Goal: Use online tool/utility

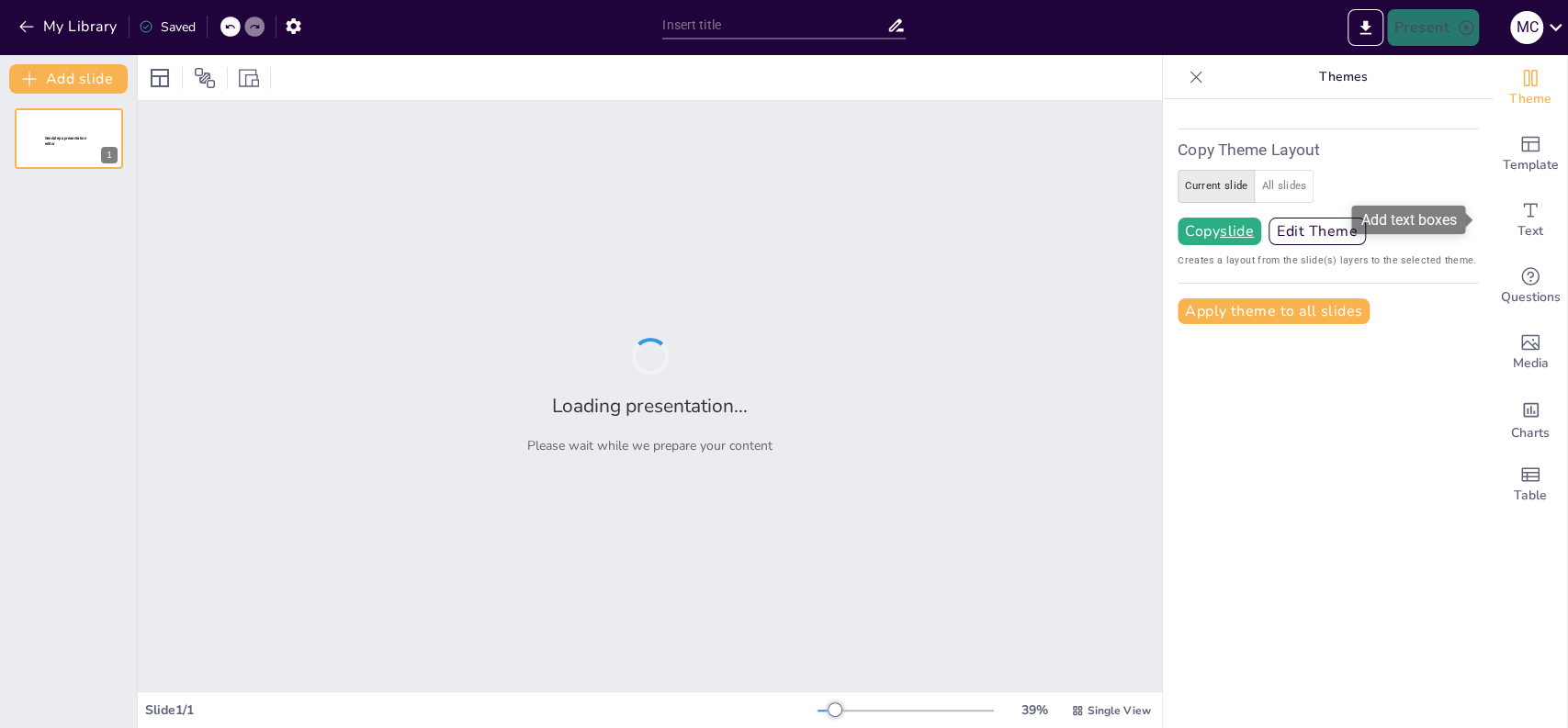
type input "test"
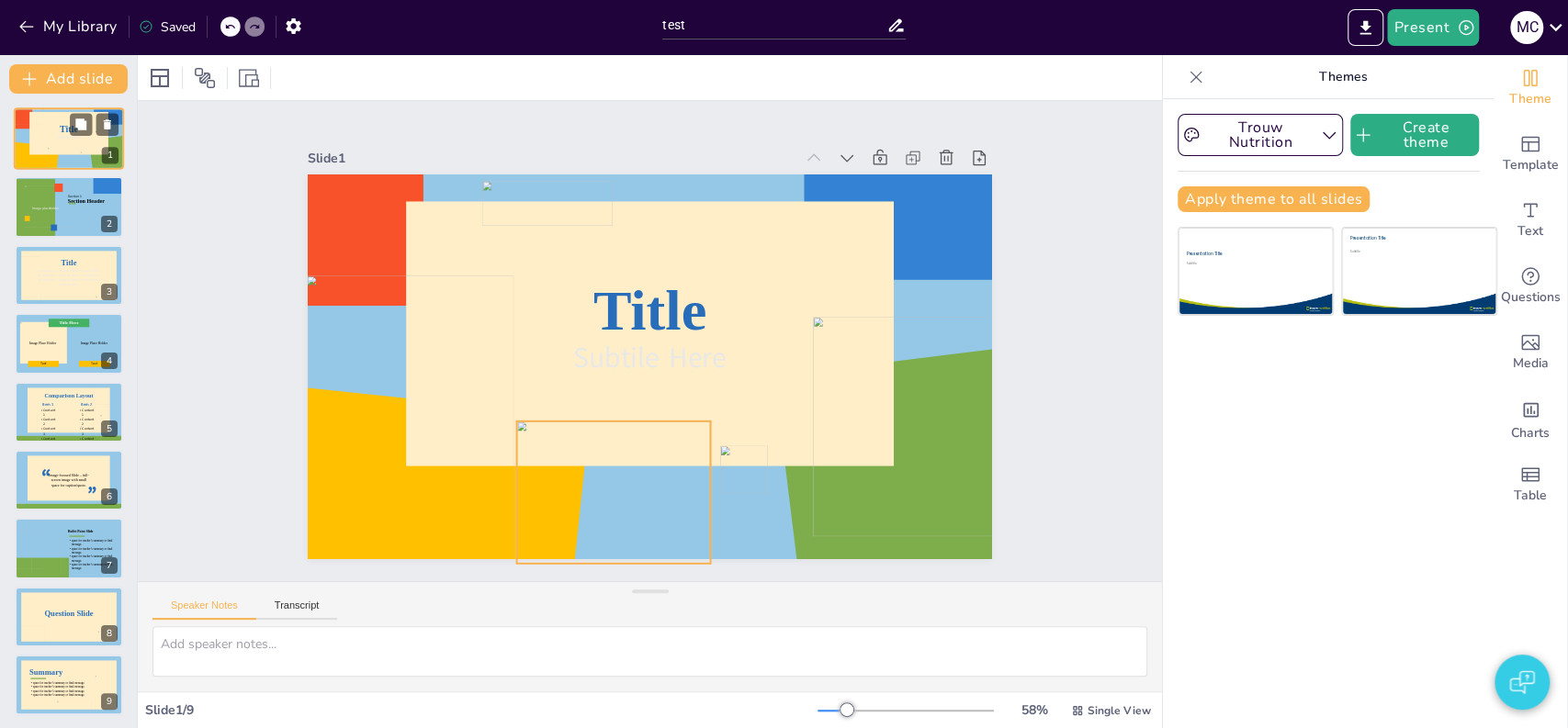
click at [74, 158] on div at bounding box center [63, 159] width 31 height 23
click at [415, 436] on div at bounding box center [397, 380] width 268 height 349
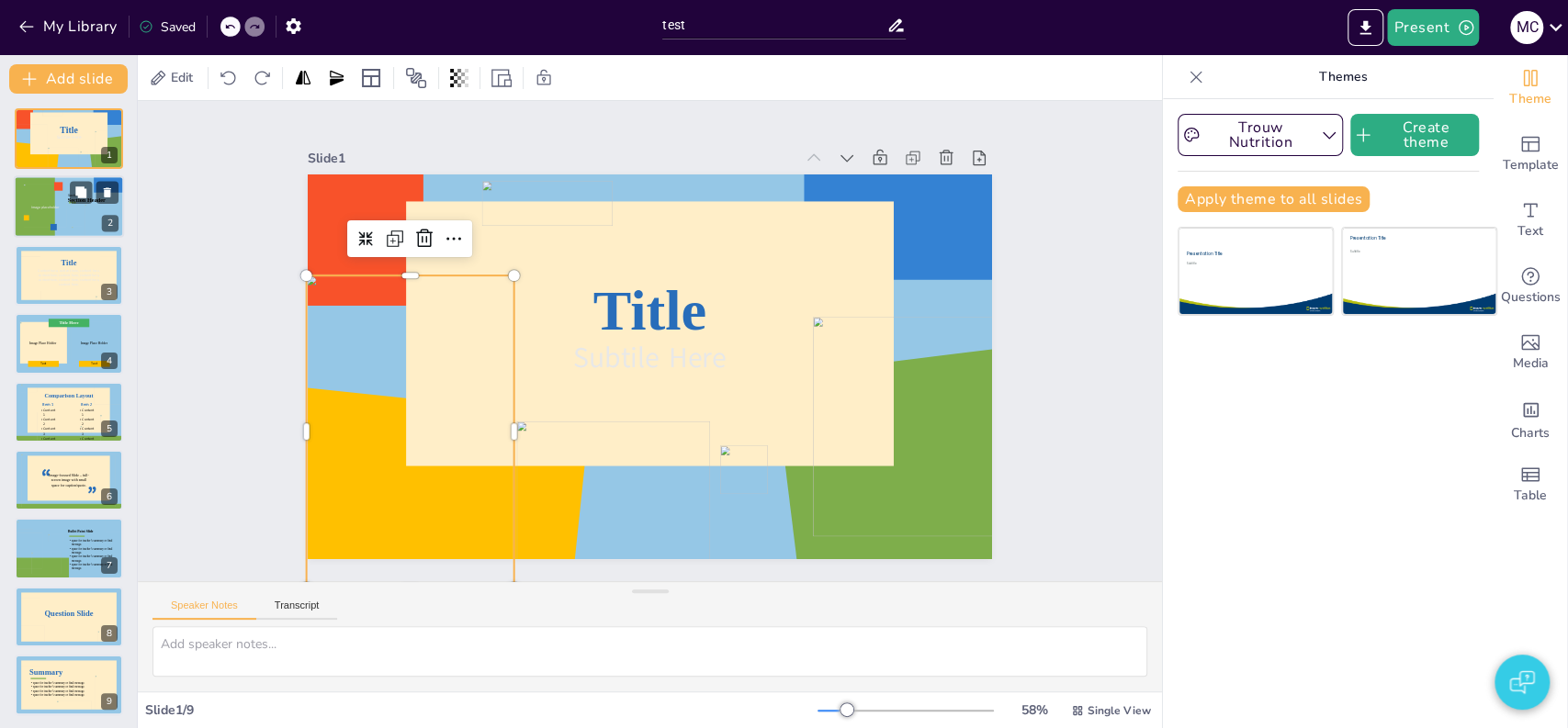
click at [51, 214] on div at bounding box center [46, 206] width 44 height 44
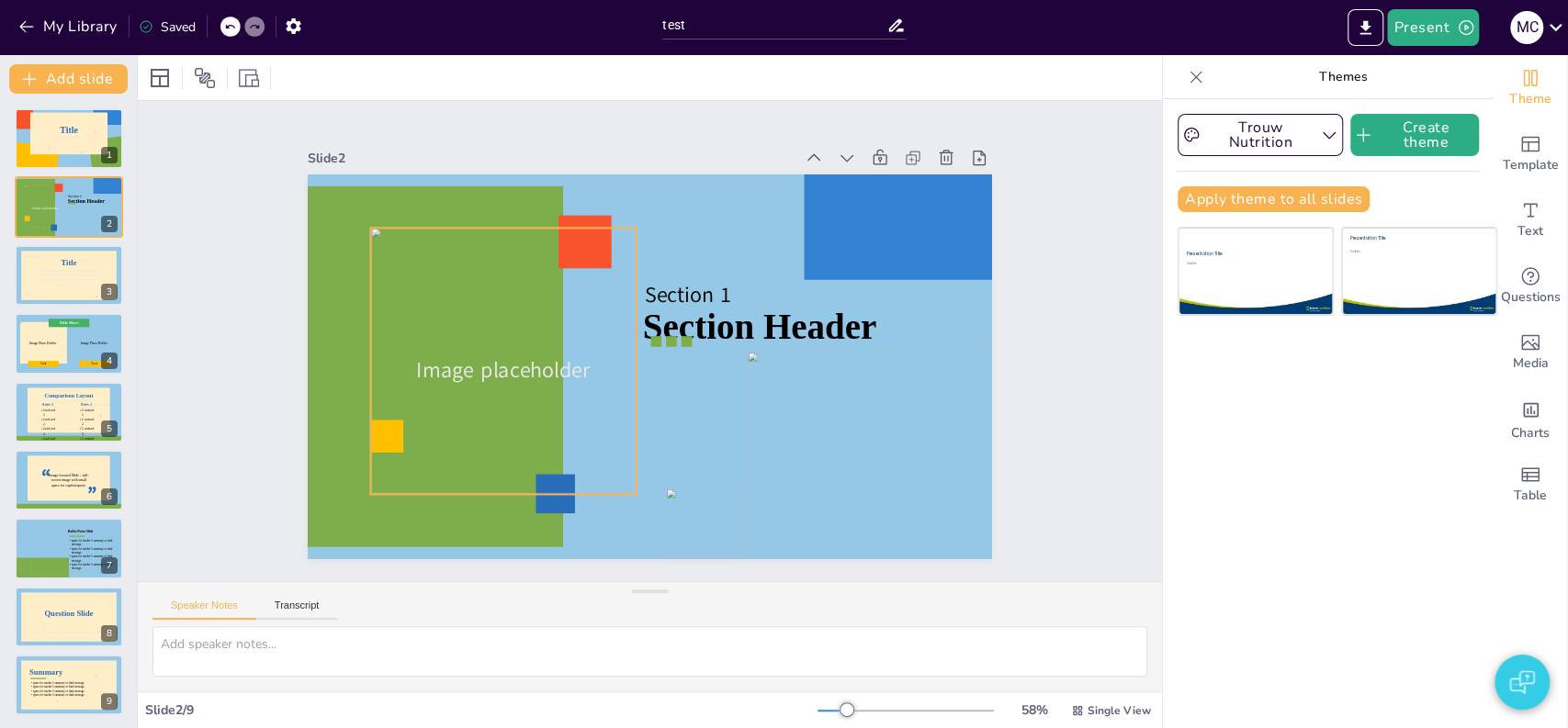
click at [452, 309] on div at bounding box center [504, 315] width 335 height 335
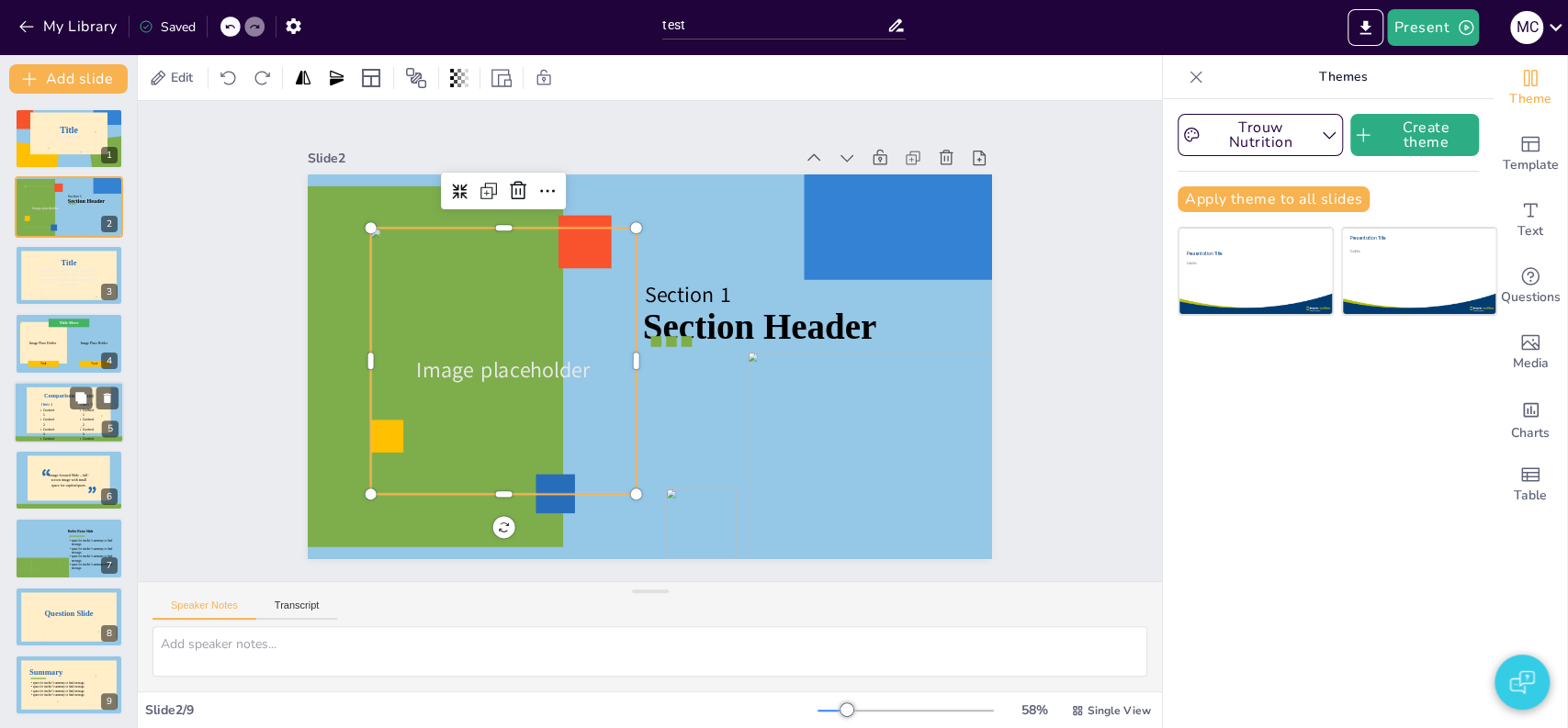
click at [82, 427] on span "Content 3" at bounding box center [88, 430] width 12 height 9
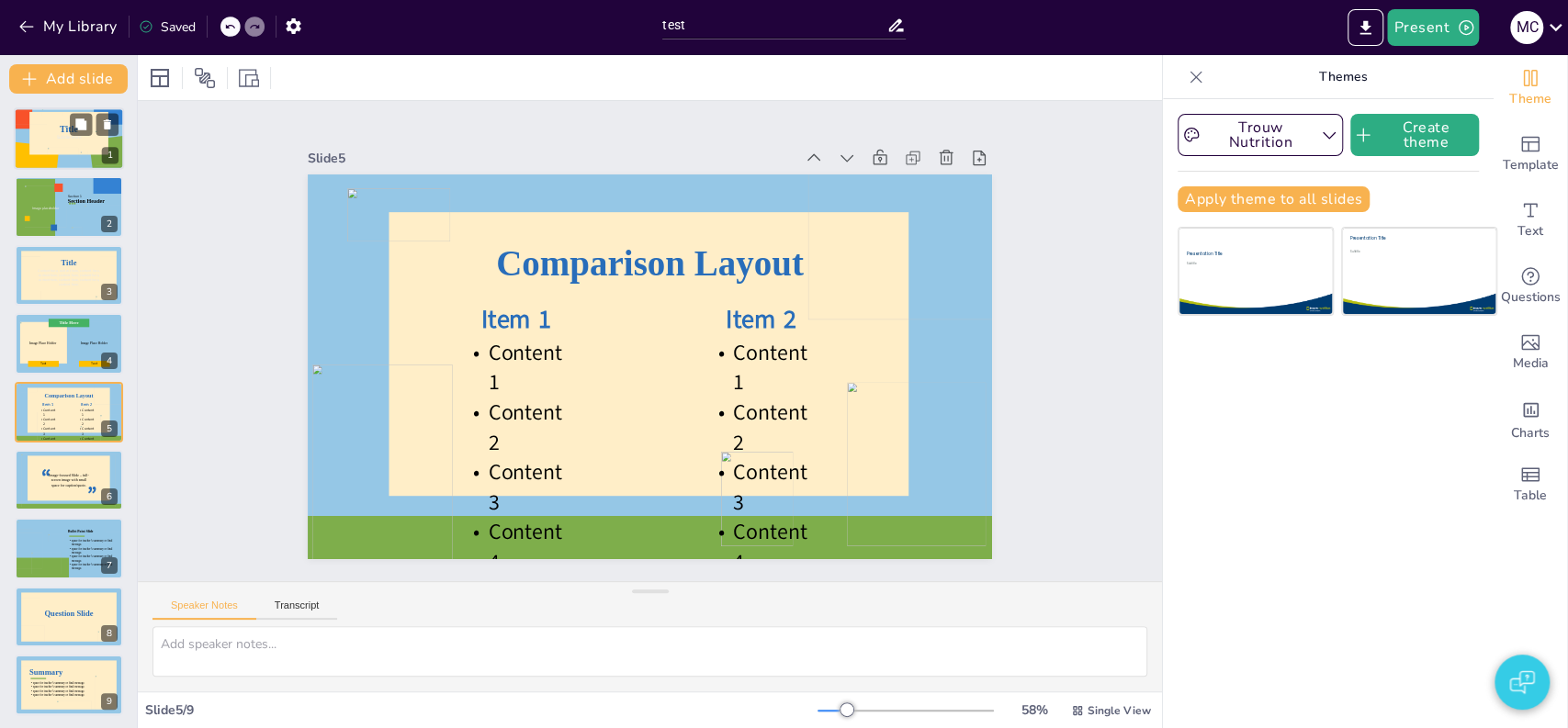
click at [62, 145] on div at bounding box center [68, 134] width 79 height 44
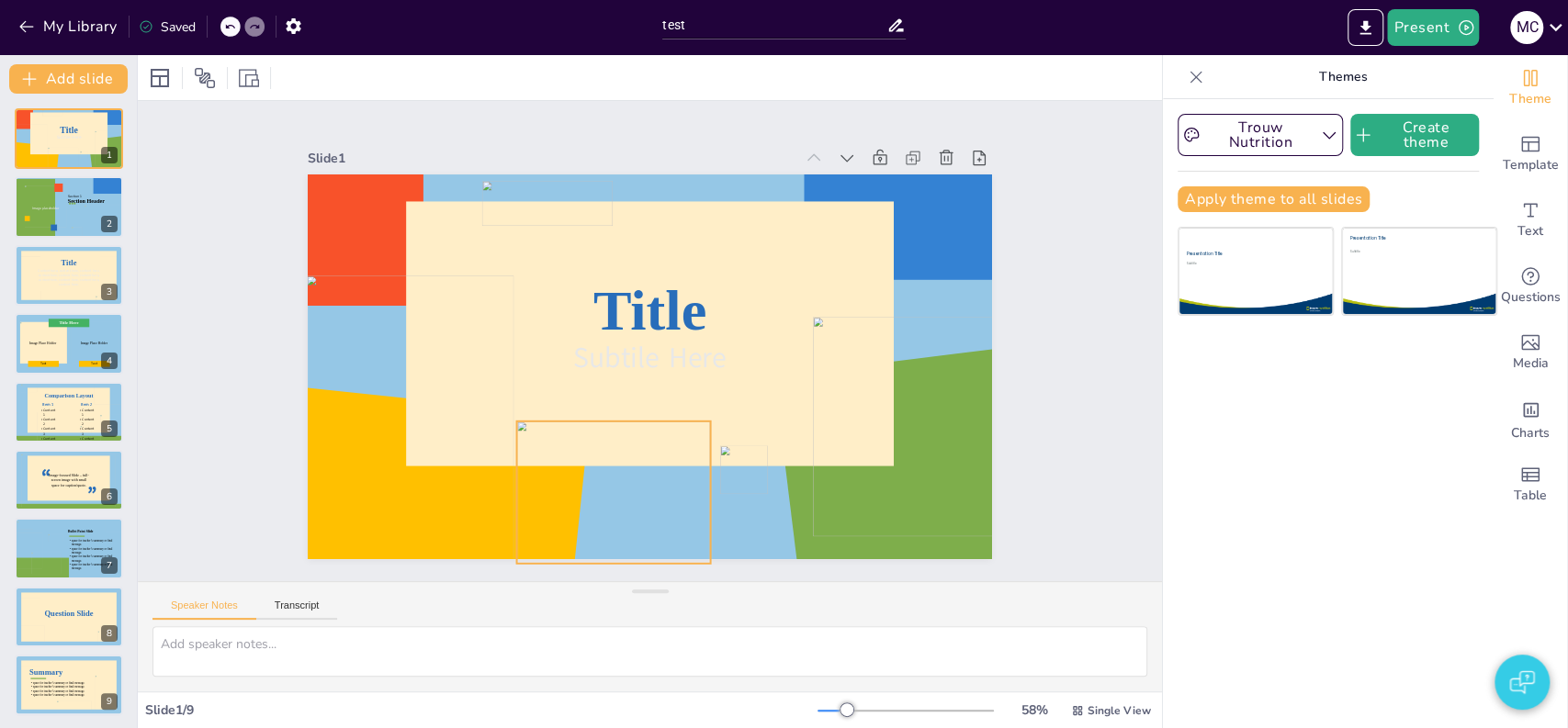
click at [636, 442] on div at bounding box center [582, 481] width 218 height 179
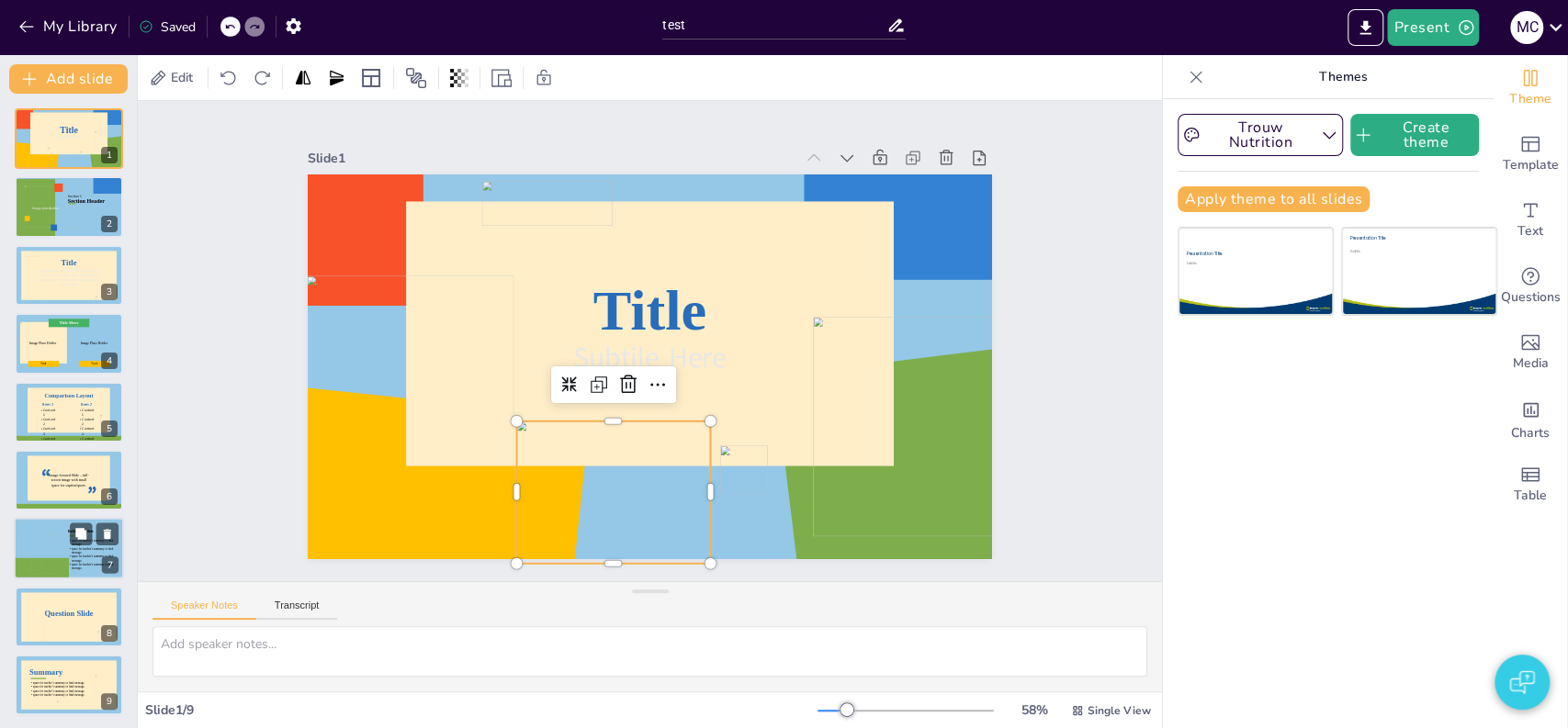
click at [44, 534] on div at bounding box center [69, 549] width 111 height 62
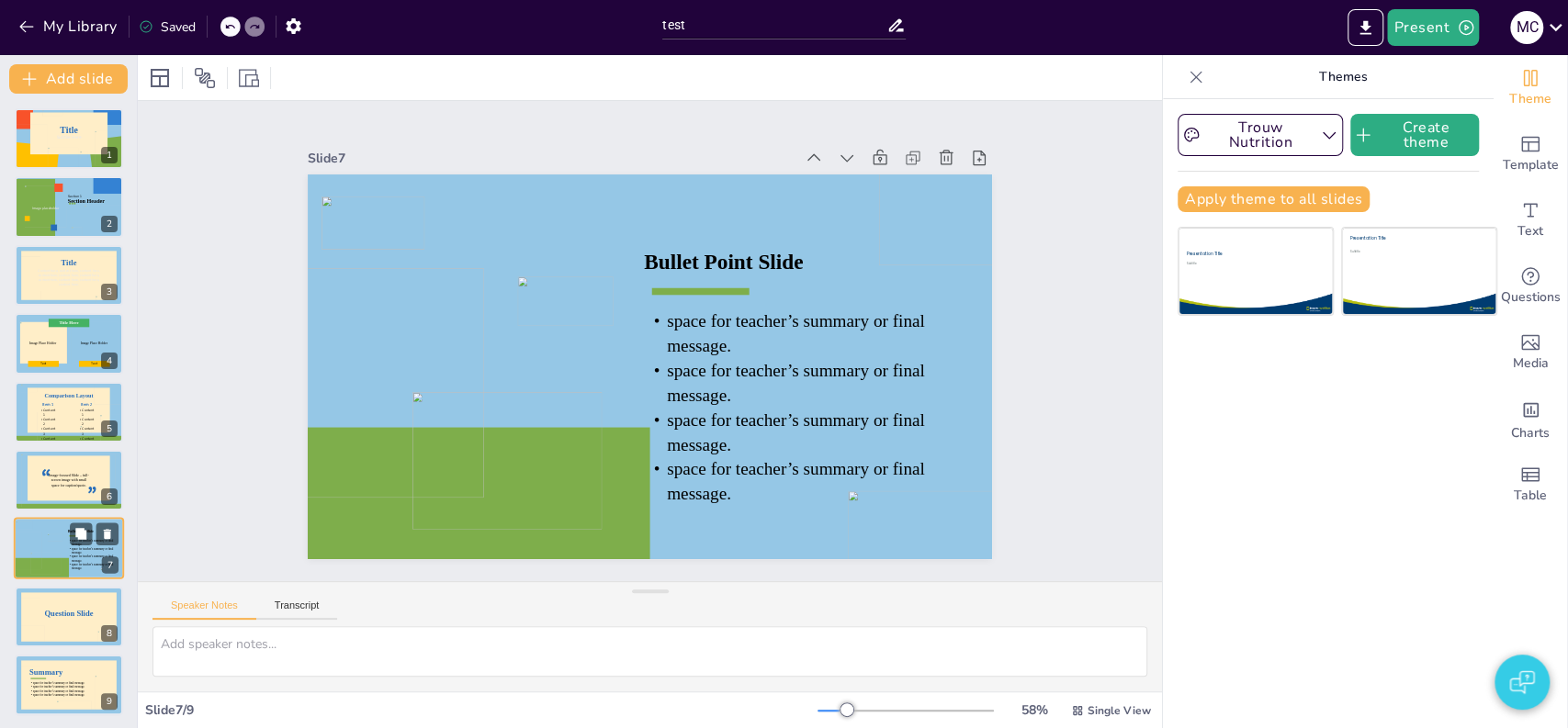
scroll to position [2, 0]
click at [65, 217] on div at bounding box center [46, 204] width 44 height 44
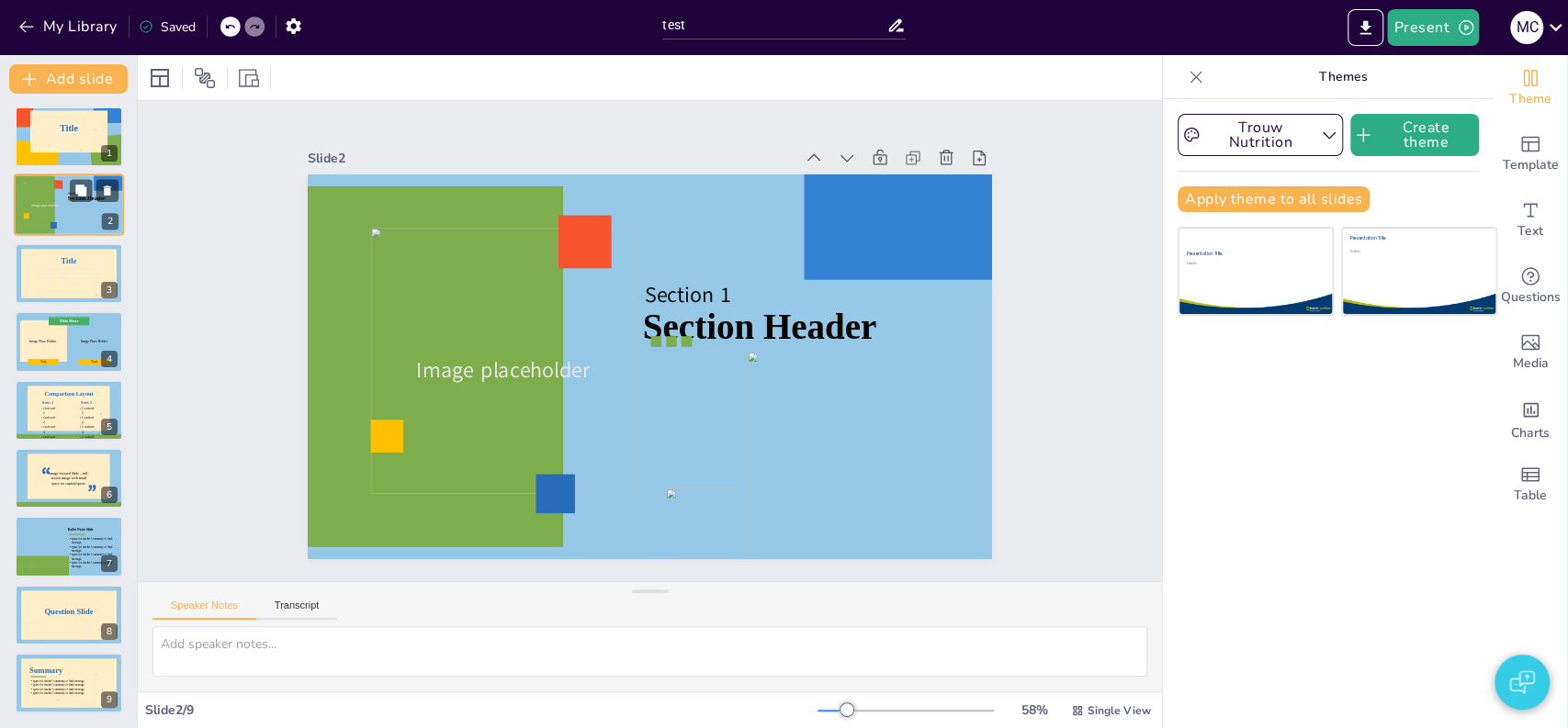
scroll to position [0, 0]
click at [40, 147] on div at bounding box center [30, 149] width 33 height 50
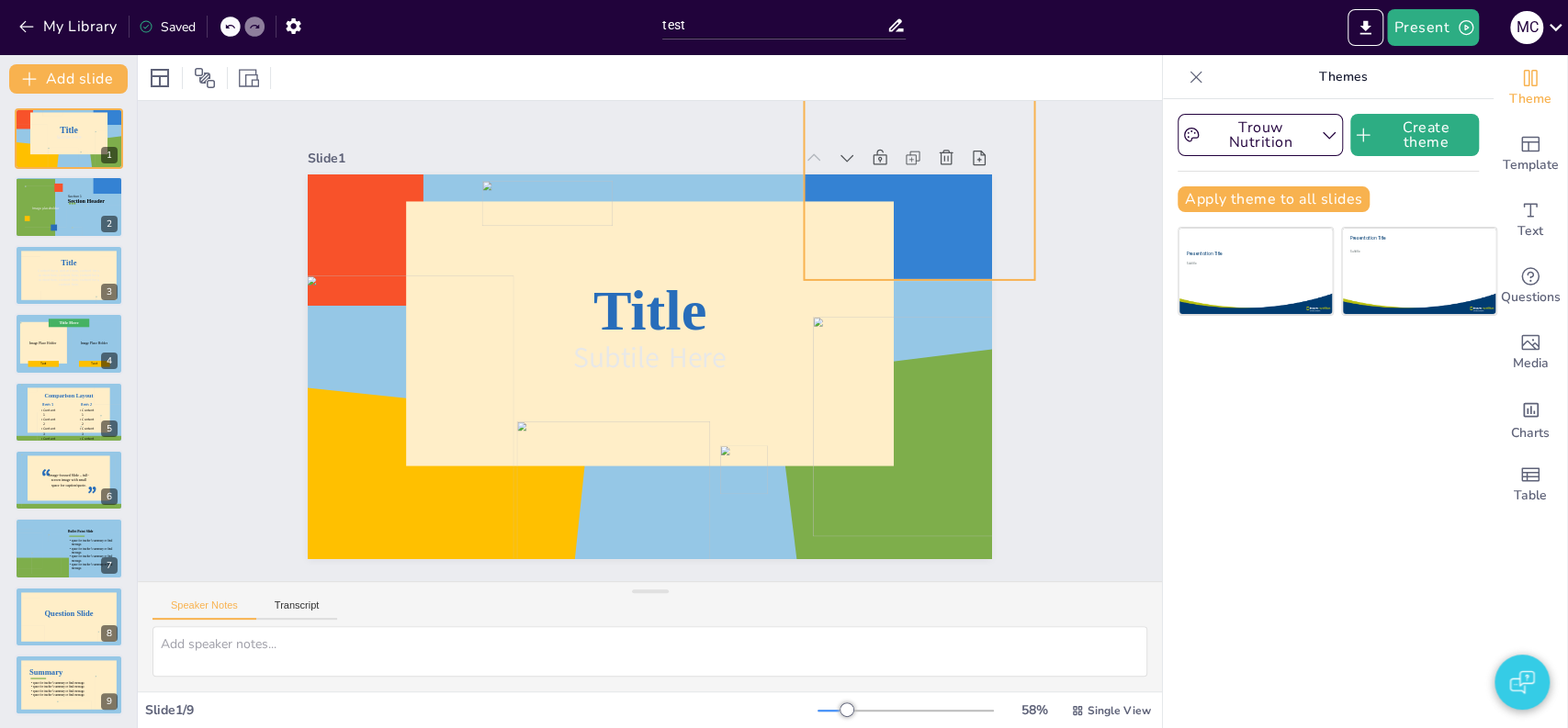
click at [928, 189] on div at bounding box center [956, 269] width 282 height 266
